Goal: Transaction & Acquisition: Purchase product/service

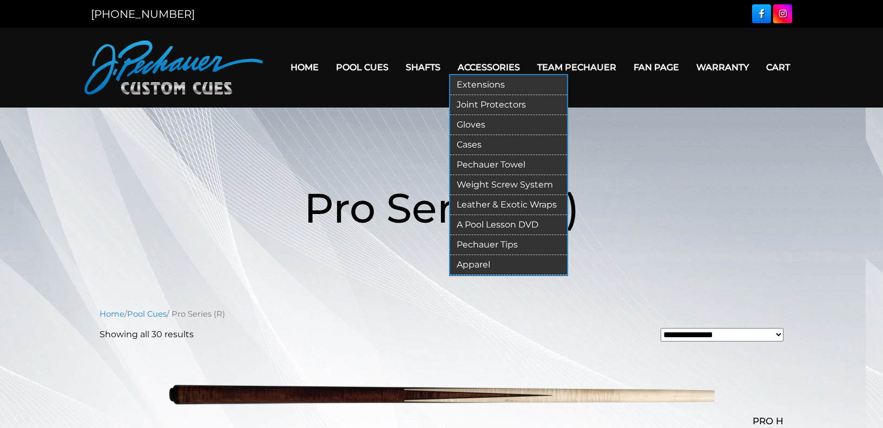
click at [461, 143] on link "Cases" at bounding box center [508, 145] width 117 height 20
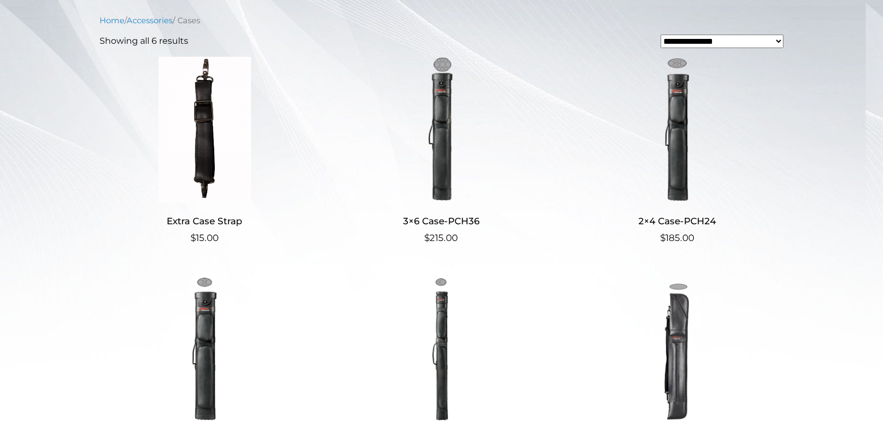
scroll to position [289, 0]
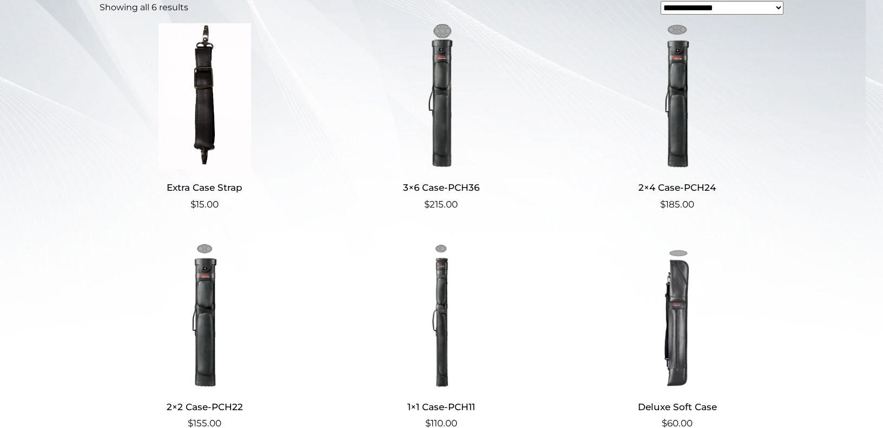
click at [215, 133] on img at bounding box center [205, 96] width 210 height 146
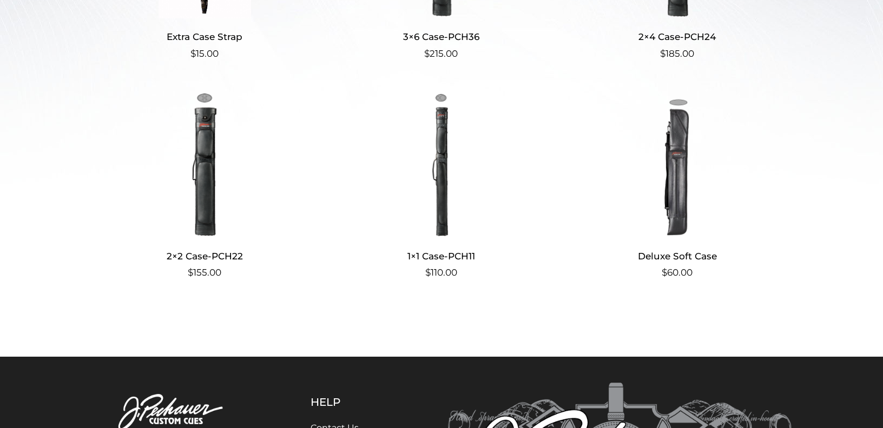
scroll to position [463, 0]
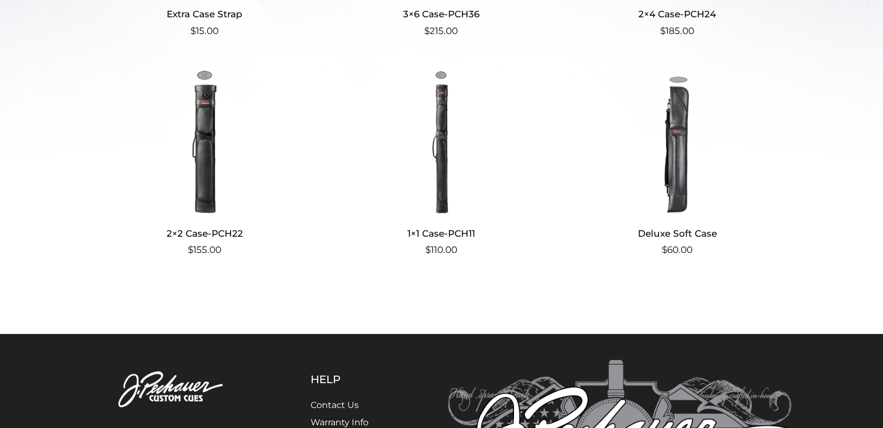
click at [676, 187] on img at bounding box center [677, 142] width 210 height 146
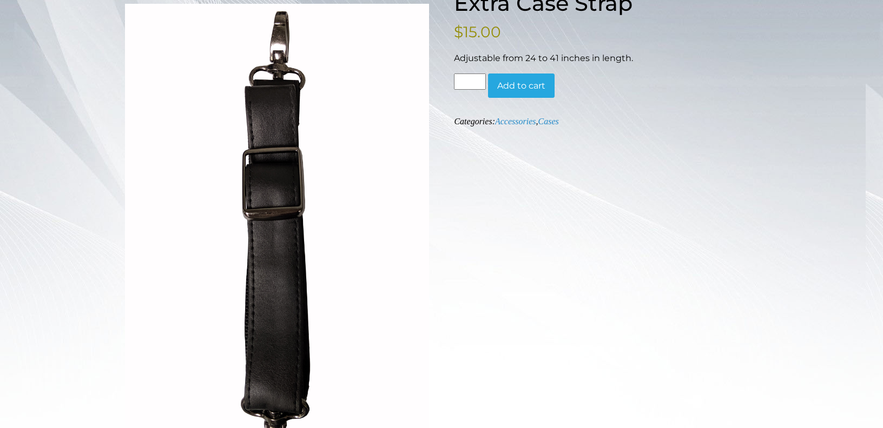
scroll to position [116, 0]
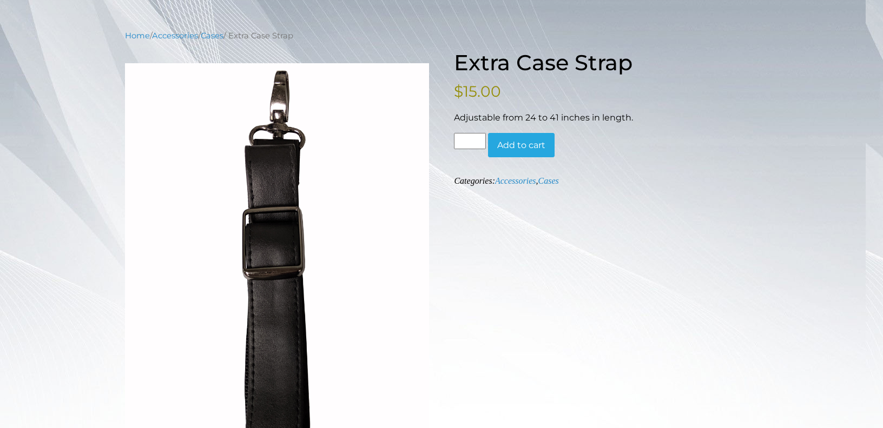
click at [513, 147] on button "Add to cart" at bounding box center [521, 145] width 67 height 25
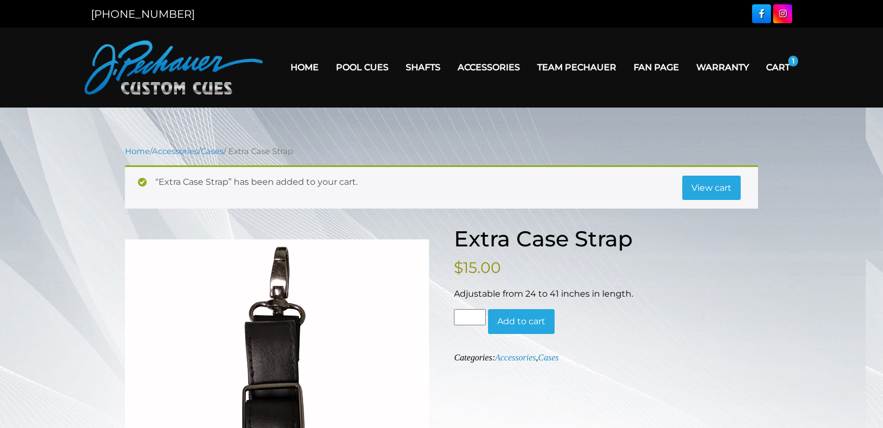
click at [777, 68] on link "Cart" at bounding box center [777, 68] width 41 height 28
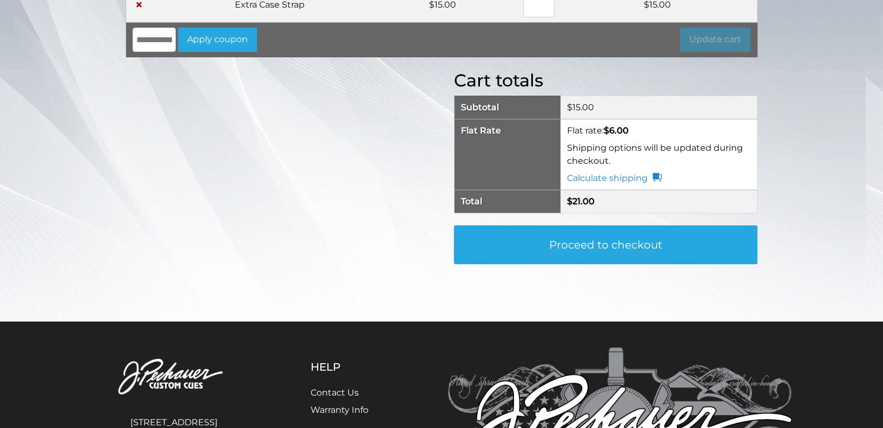
scroll to position [174, 0]
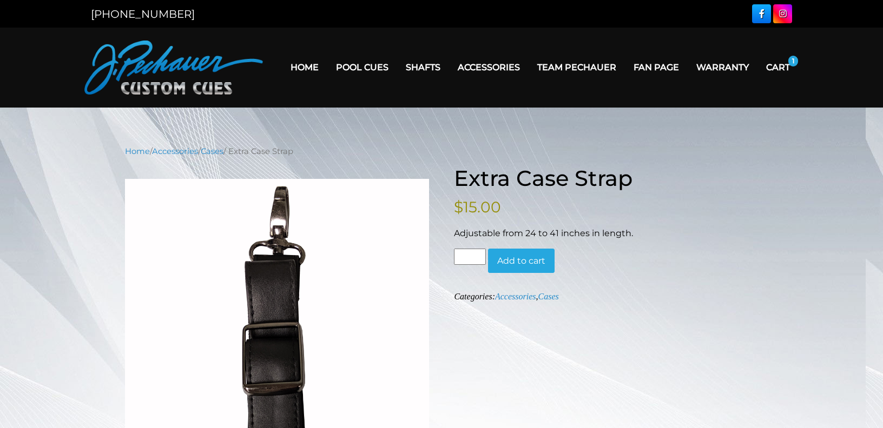
scroll to position [116, 0]
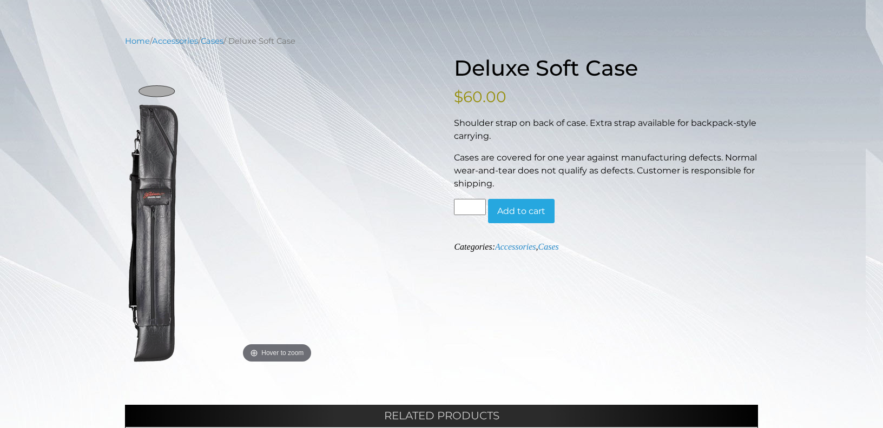
scroll to position [116, 0]
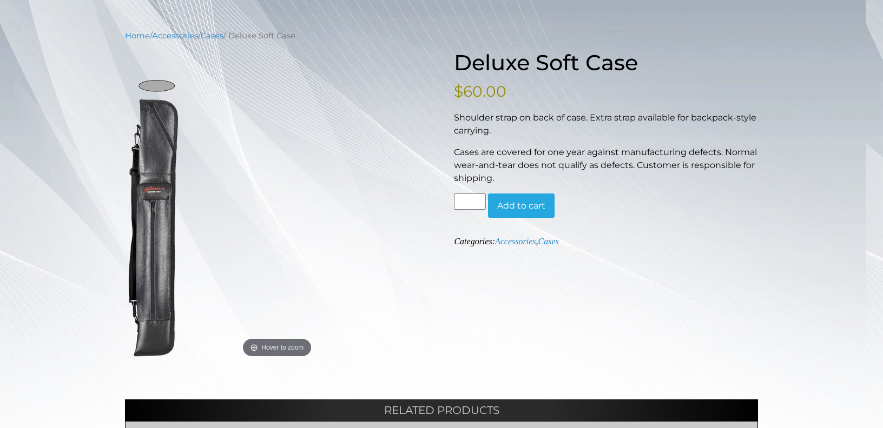
click at [512, 206] on button "Add to cart" at bounding box center [521, 206] width 67 height 25
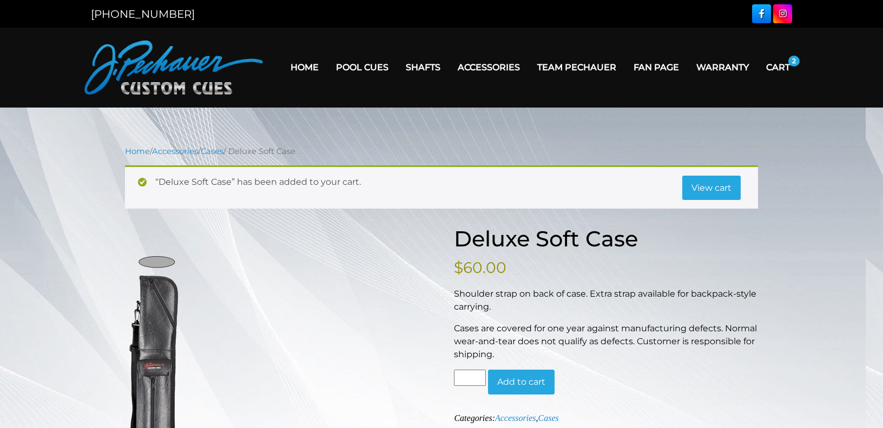
click at [782, 68] on link "Cart" at bounding box center [777, 68] width 41 height 28
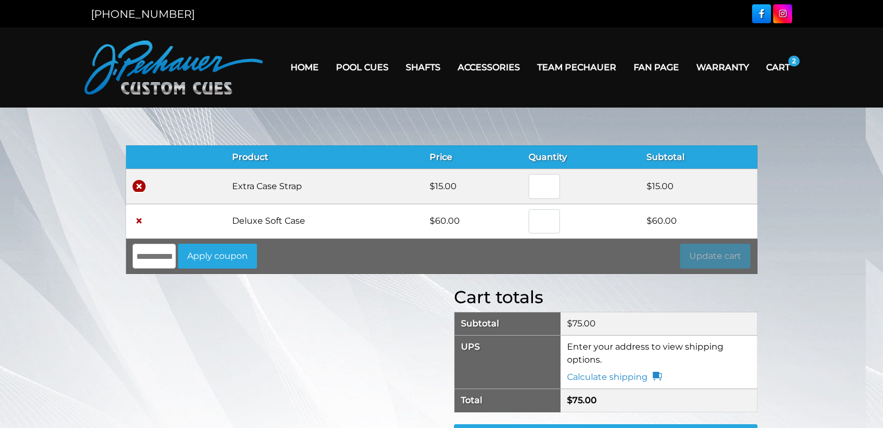
click at [141, 188] on link "×" at bounding box center [139, 186] width 13 height 13
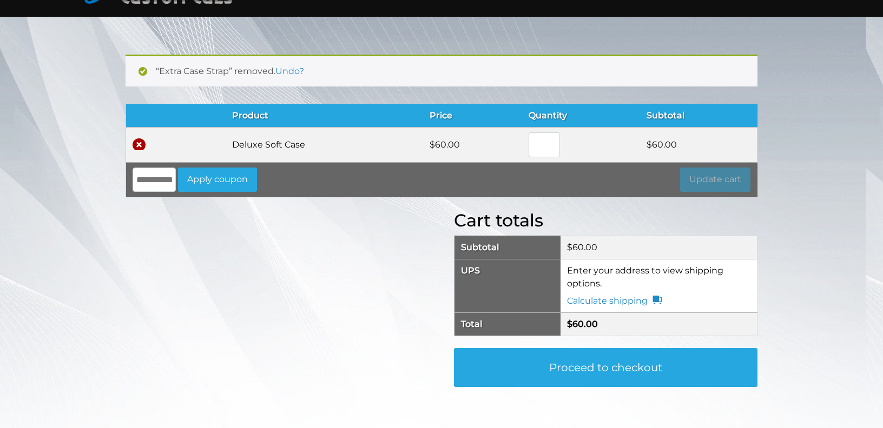
scroll to position [91, 0]
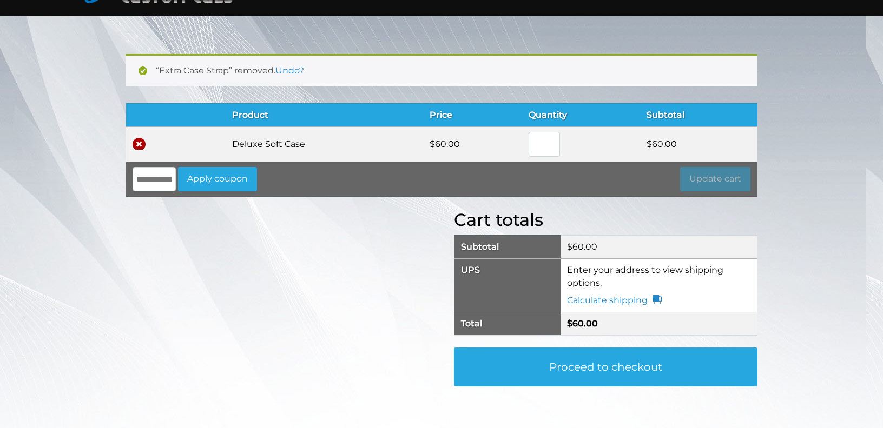
click at [136, 142] on link "×" at bounding box center [139, 144] width 13 height 13
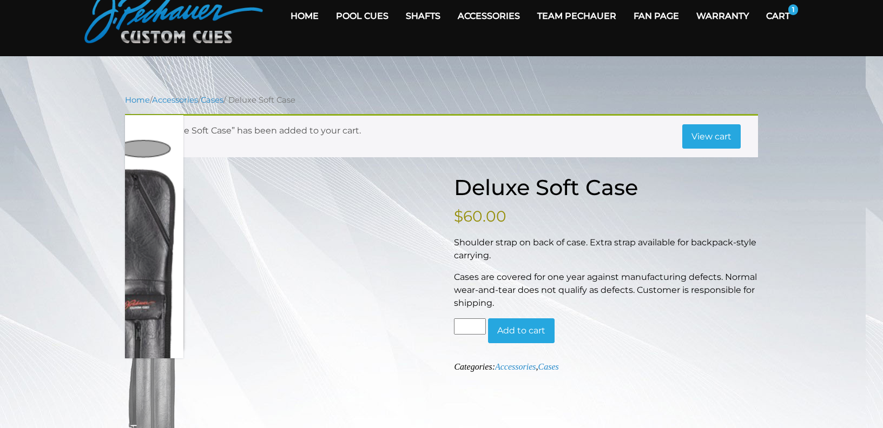
scroll to position [116, 0]
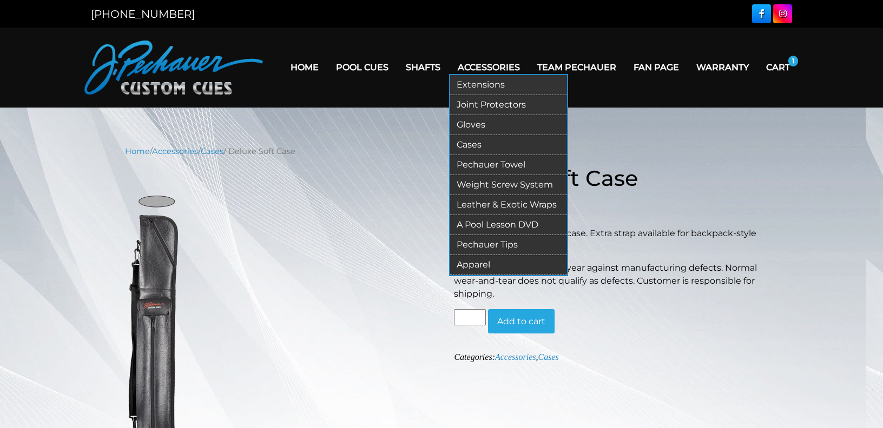
click at [471, 84] on link "Extensions" at bounding box center [508, 85] width 117 height 20
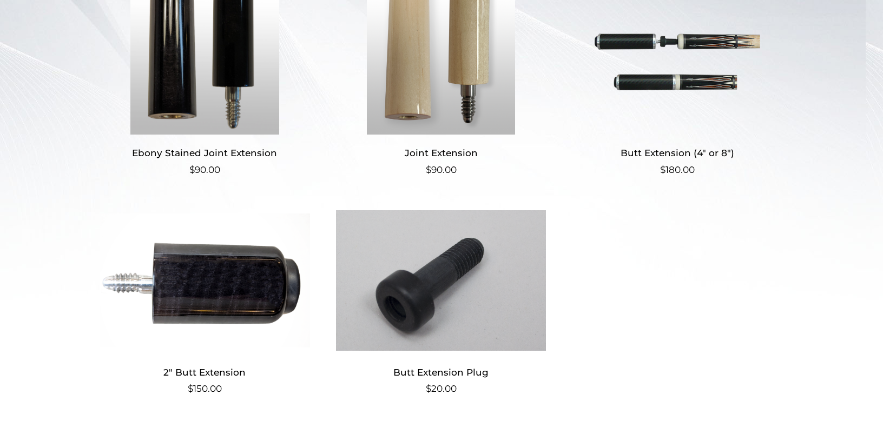
scroll to position [347, 0]
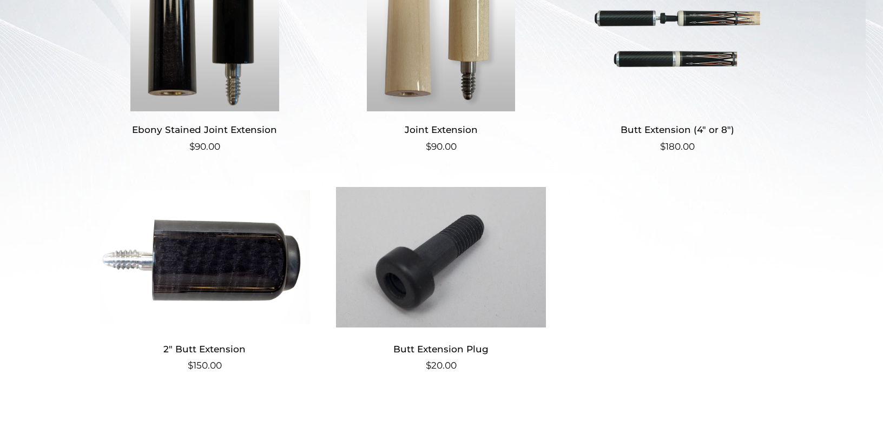
click at [242, 96] on img at bounding box center [205, 38] width 210 height 146
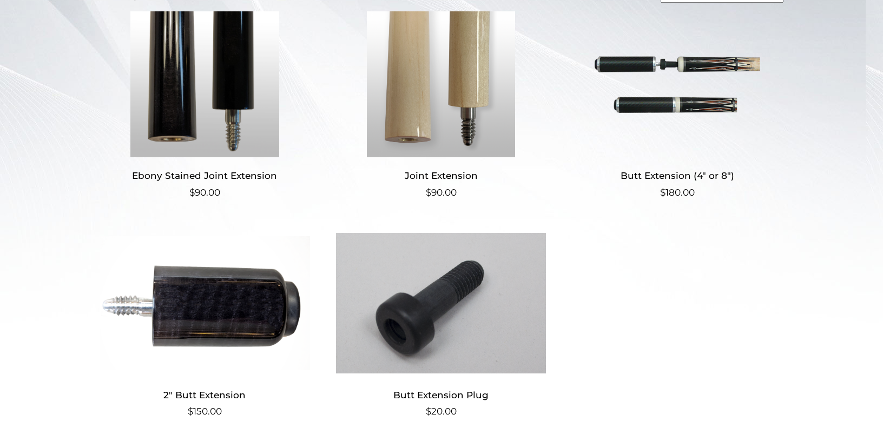
scroll to position [232, 0]
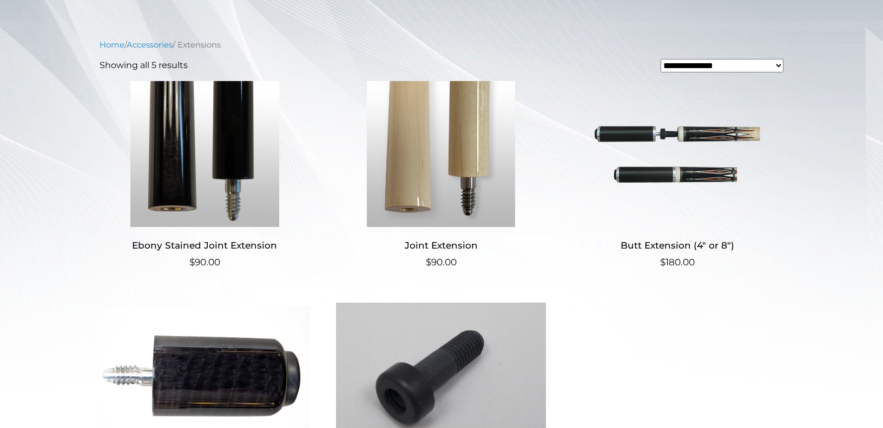
click at [232, 195] on img at bounding box center [205, 154] width 210 height 146
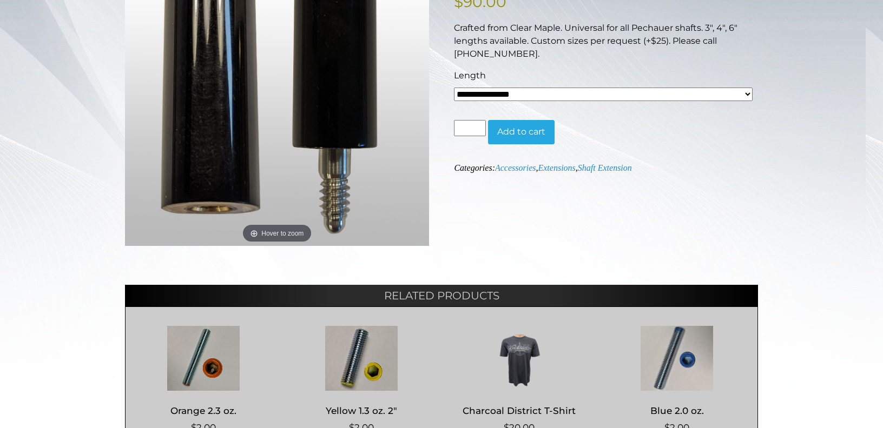
scroll to position [174, 0]
